Goal: Information Seeking & Learning: Learn about a topic

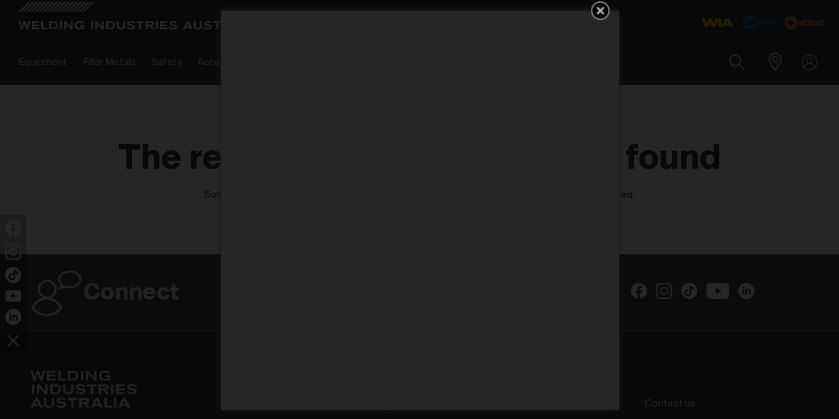
click at [606, 13] on icon "Get 5 WIA Welding Guides Free!" at bounding box center [600, 11] width 16 height 16
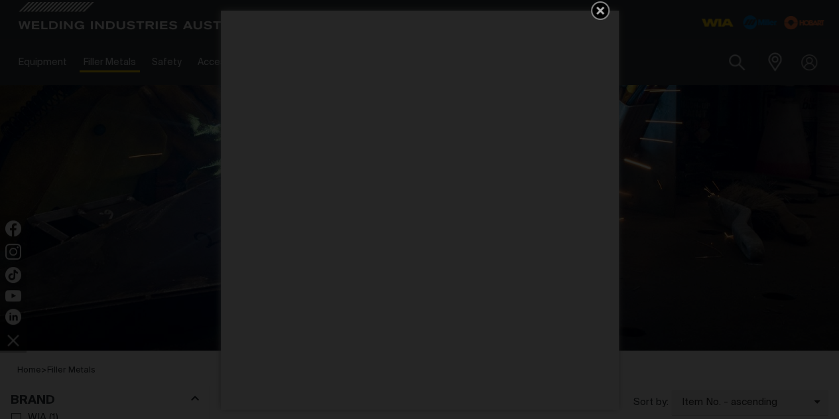
click at [594, 7] on icon "Get 5 WIA Welding Guides Free!" at bounding box center [600, 11] width 16 height 16
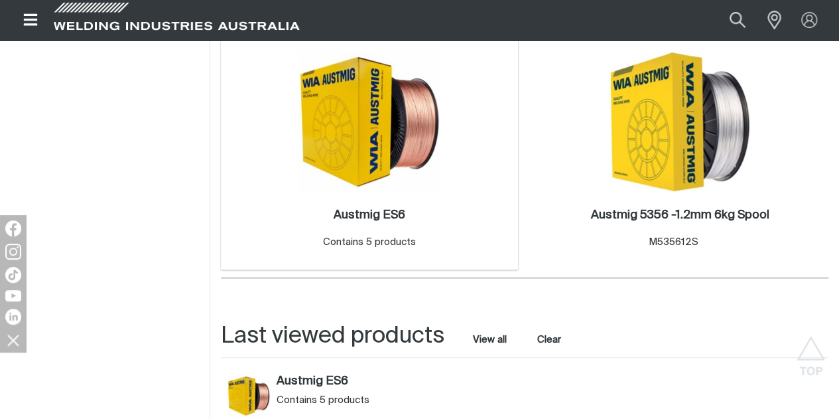
scroll to position [398, 0]
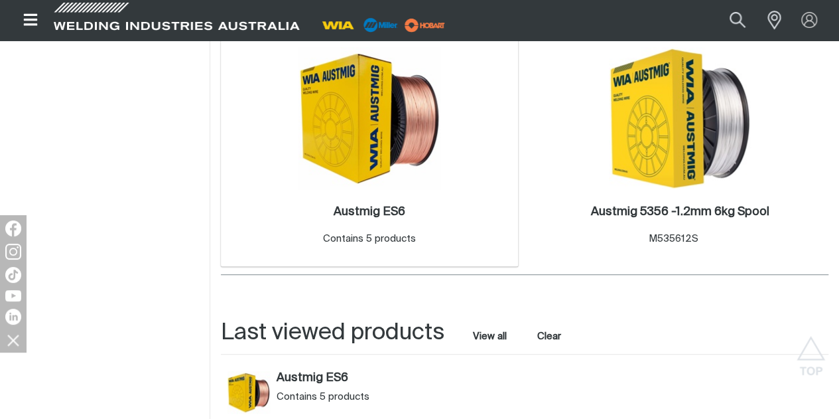
click at [319, 189] on img at bounding box center [369, 118] width 142 height 142
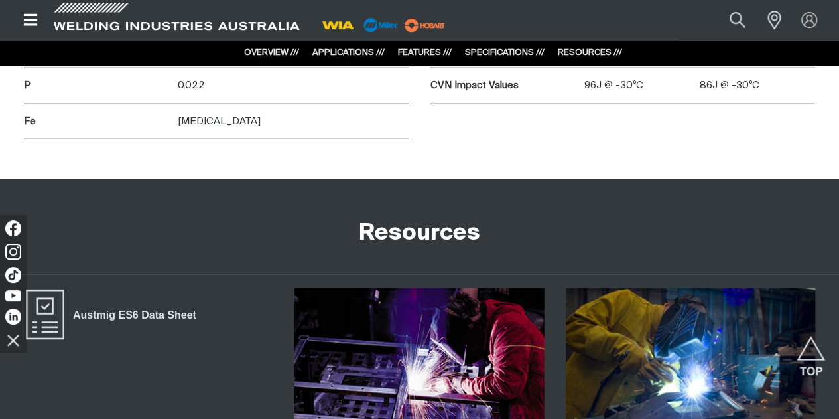
scroll to position [1990, 0]
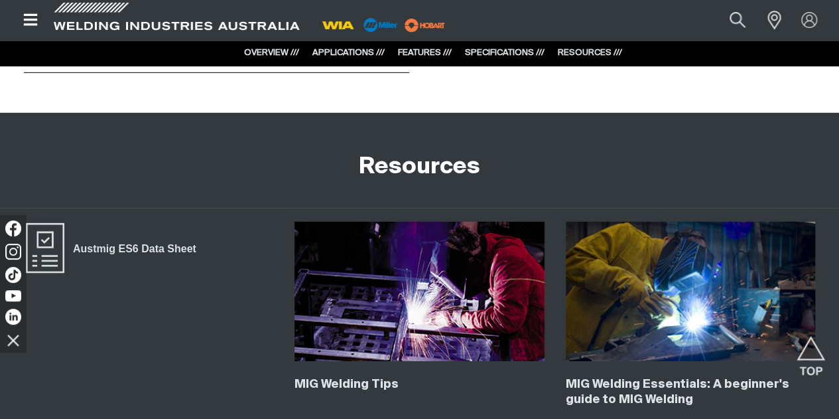
drag, startPoint x: 698, startPoint y: 152, endPoint x: 744, endPoint y: 152, distance: 45.8
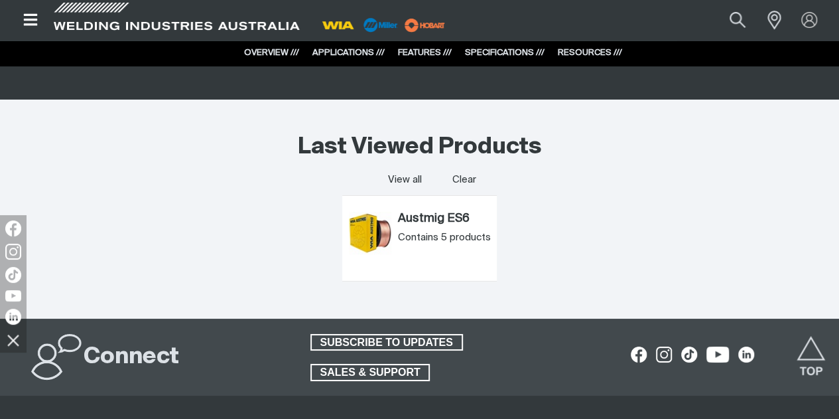
scroll to position [2388, 0]
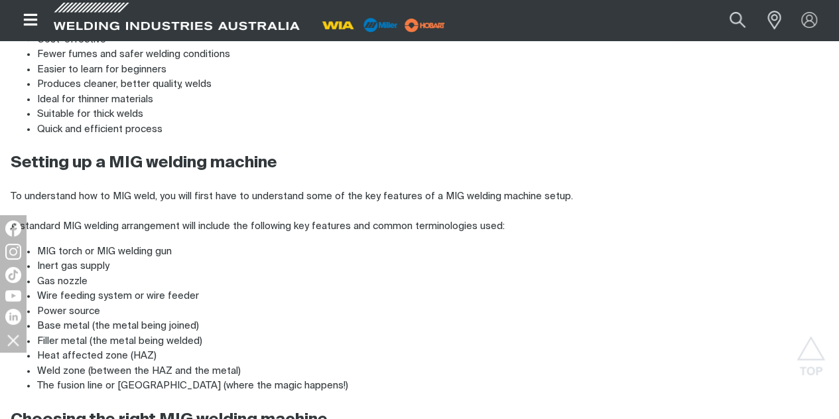
scroll to position [796, 0]
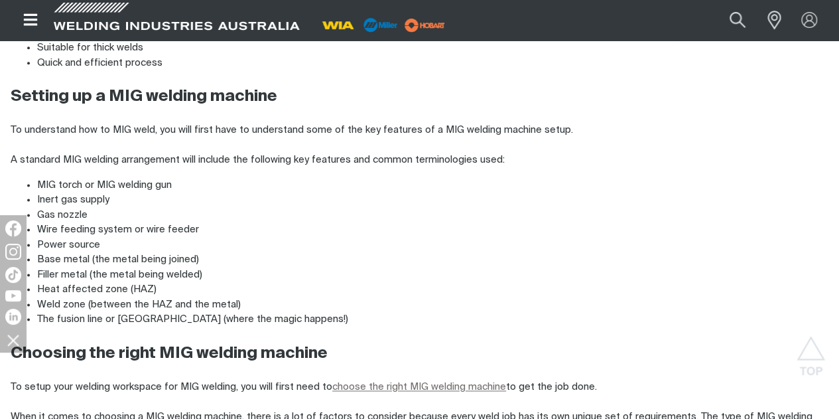
click at [482, 246] on div "Power source" at bounding box center [432, 244] width 791 height 15
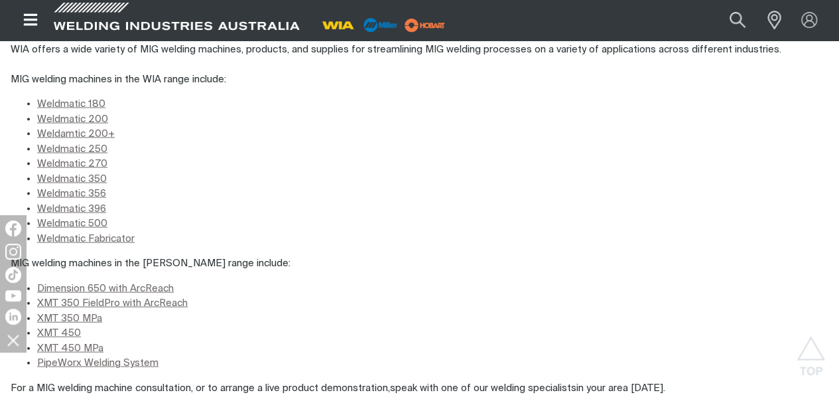
scroll to position [1459, 0]
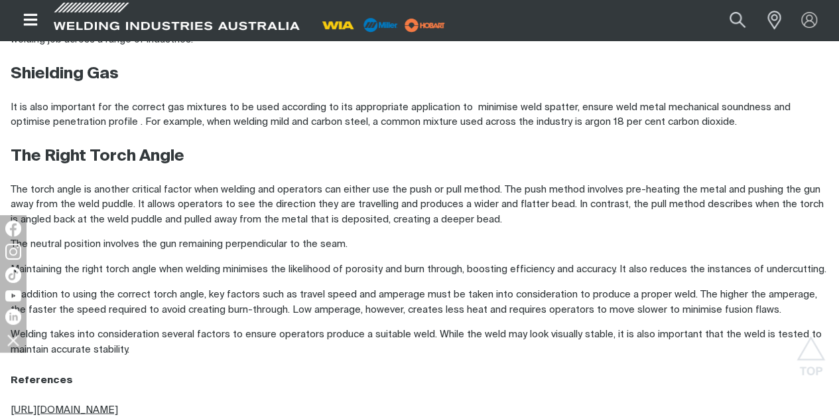
scroll to position [1031, 0]
